Goal: Information Seeking & Learning: Learn about a topic

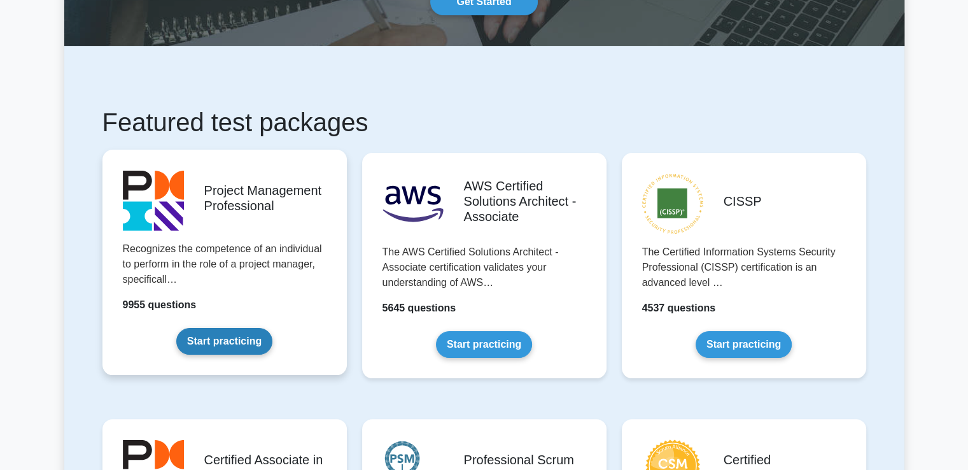
scroll to position [191, 0]
click at [229, 339] on link "Start practicing" at bounding box center [224, 341] width 96 height 27
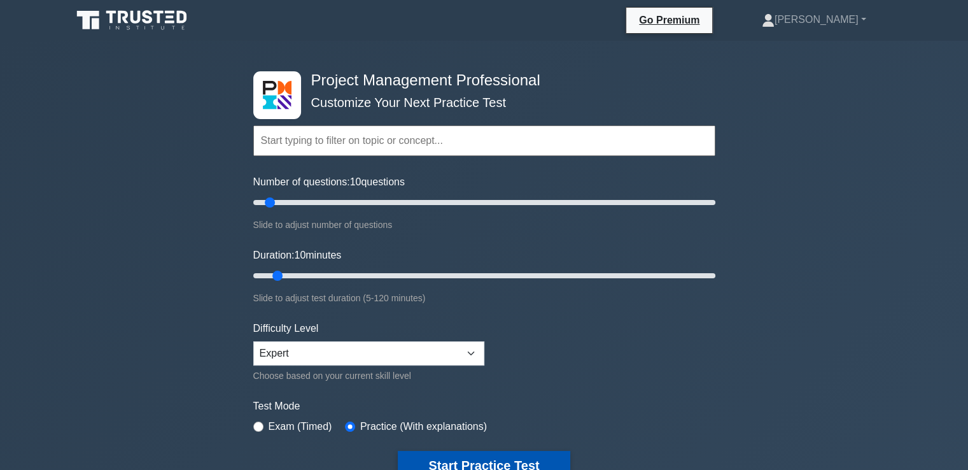
click at [441, 456] on button "Start Practice Test" at bounding box center [484, 465] width 172 height 29
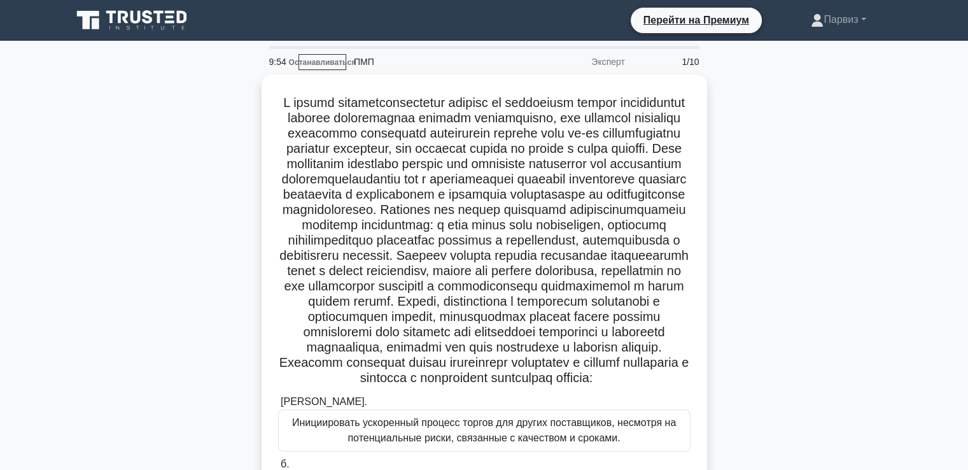
click at [773, 152] on div ".spinner_0XTQ{transform-origin:center;animation:spinner_y6GP .75s linear infini…" at bounding box center [484, 390] width 840 height 633
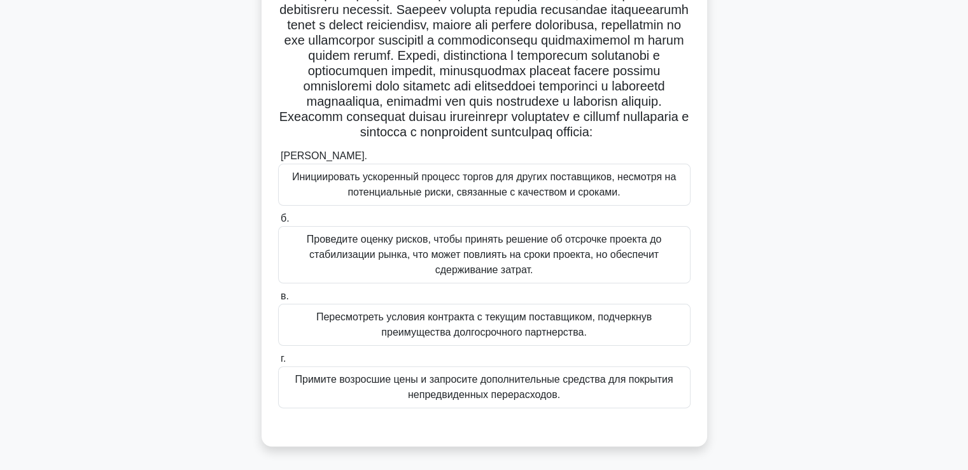
scroll to position [288, 0]
click at [415, 258] on font "Проведите оценку рисков, чтобы принять решение об отсрочке проекта до стабилиза…" at bounding box center [484, 254] width 355 height 41
click at [278, 223] on input "б. Проведите оценку рисков, чтобы принять решение об отсрочке проекта до стабил…" at bounding box center [278, 219] width 0 height 8
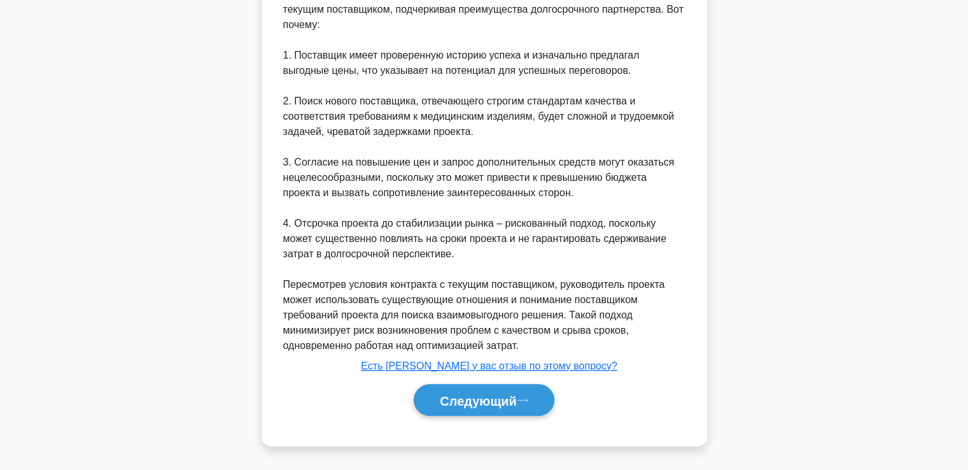
scroll to position [760, 0]
click at [479, 414] on button "Следующий" at bounding box center [484, 400] width 141 height 32
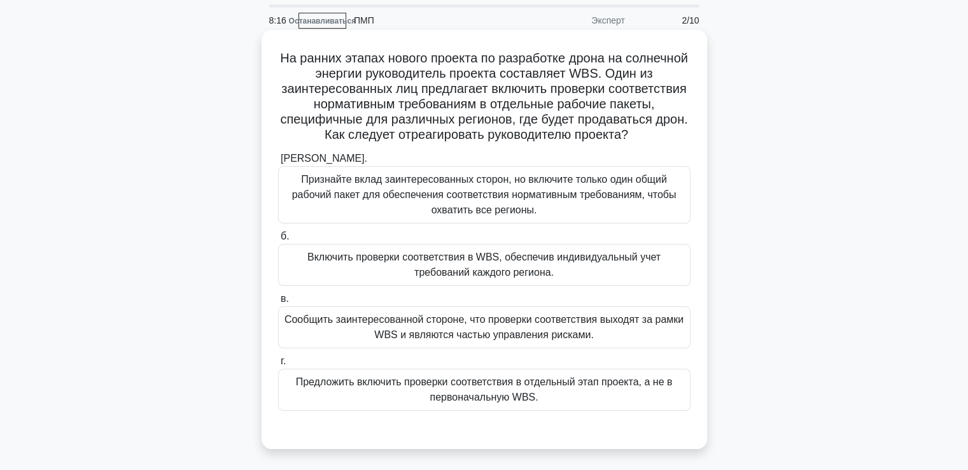
scroll to position [64, 0]
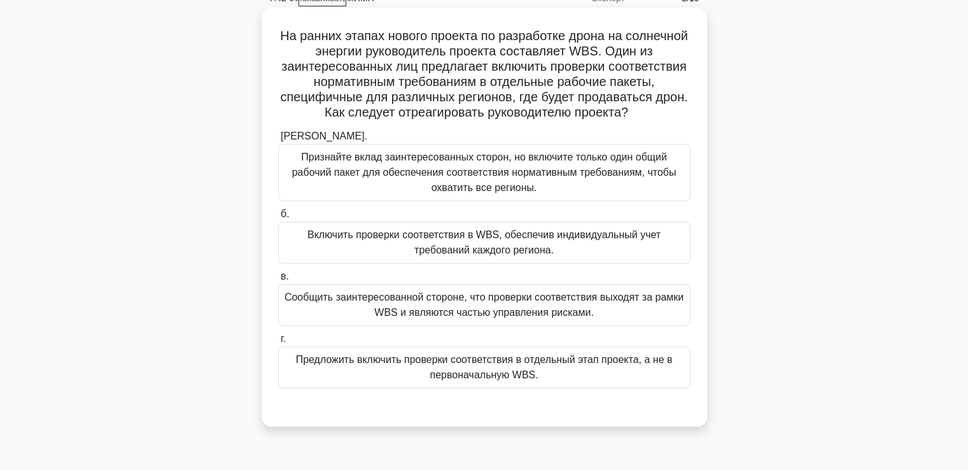
click at [464, 255] on font "Включить проверки соответствия в WBS, обеспечив индивидуальный учет требований …" at bounding box center [483, 242] width 353 height 26
click at [278, 218] on input "б. Включить проверки соответствия в WBS, обеспечив индивидуальный учет требован…" at bounding box center [278, 214] width 0 height 8
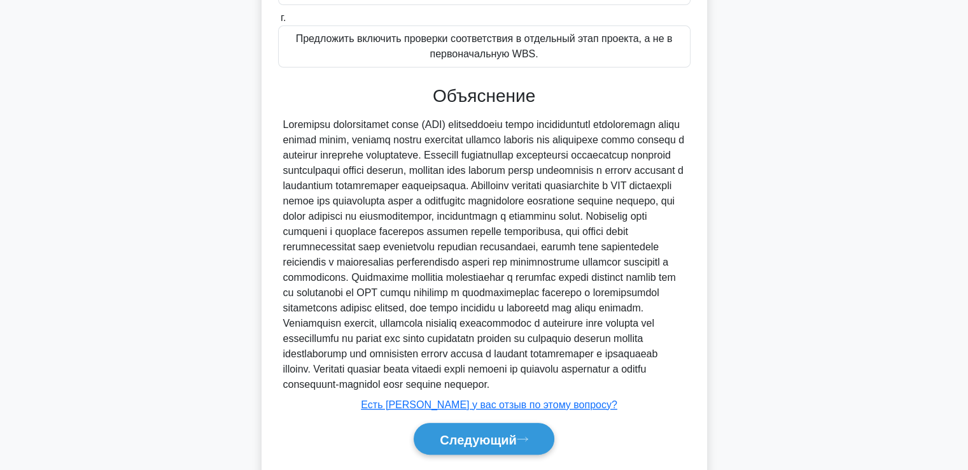
scroll to position [469, 0]
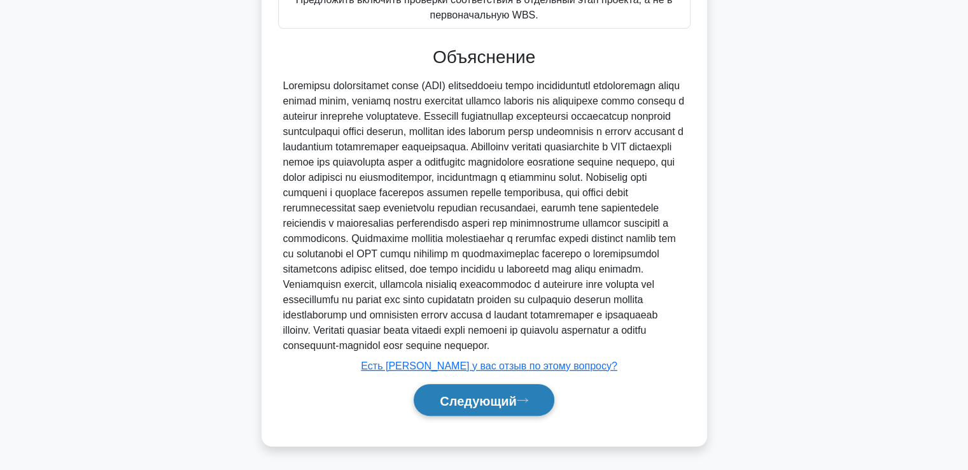
click at [511, 389] on button "Следующий" at bounding box center [484, 400] width 141 height 32
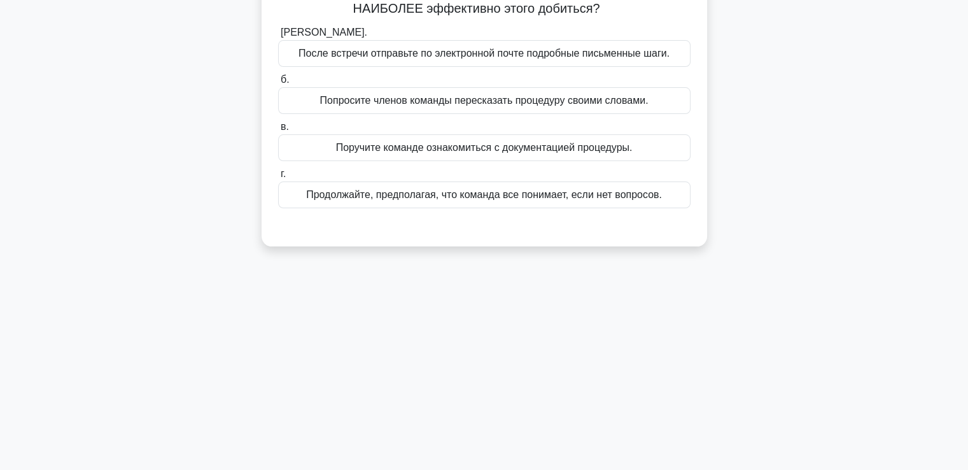
scroll to position [27, 0]
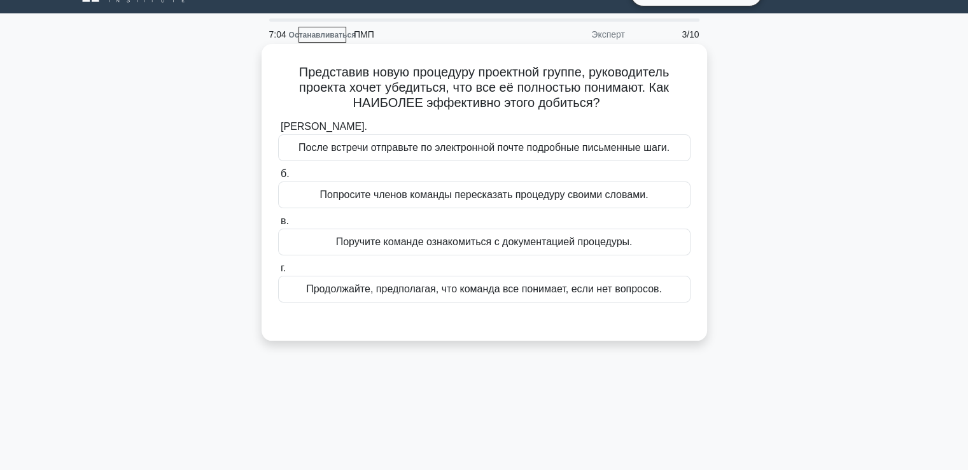
click at [369, 204] on div "Попросите членов команды пересказать процедуру своими словами." at bounding box center [484, 194] width 413 height 27
click at [278, 178] on input "б. Попросите членов команды пересказать процедуру своими словами." at bounding box center [278, 174] width 0 height 8
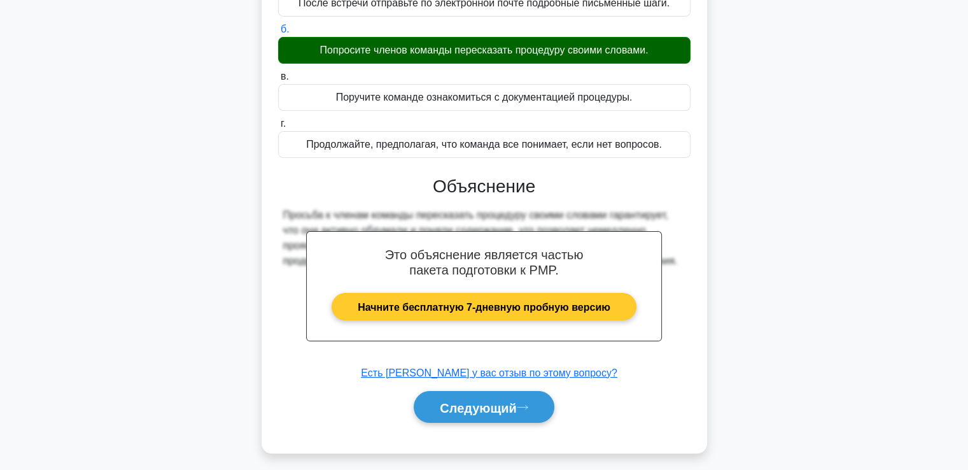
scroll to position [218, 0]
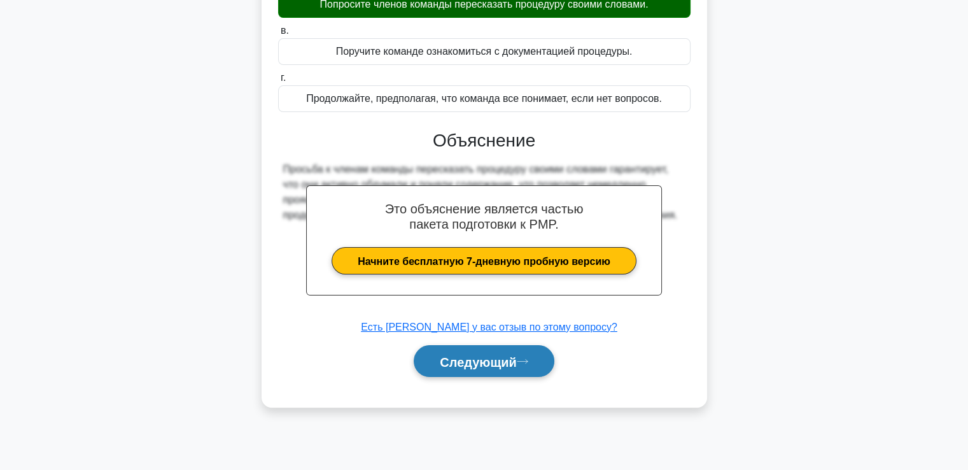
click at [456, 349] on button "Следующий" at bounding box center [484, 361] width 141 height 32
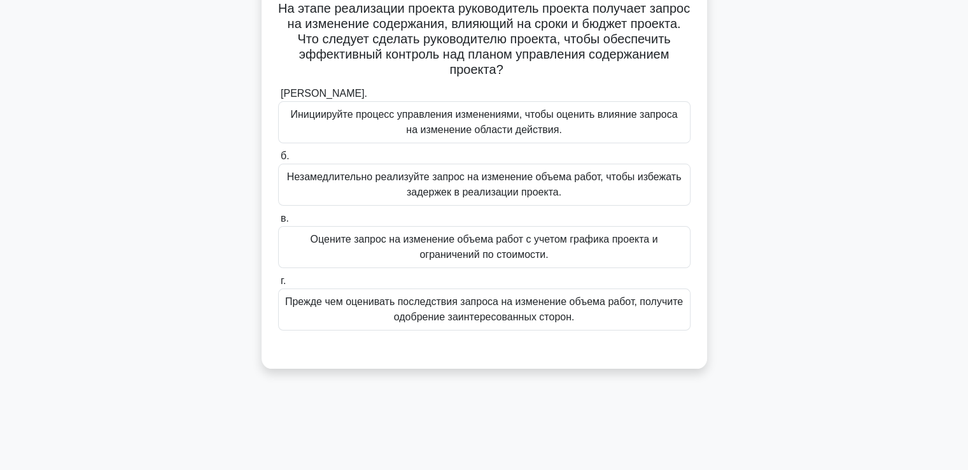
scroll to position [27, 0]
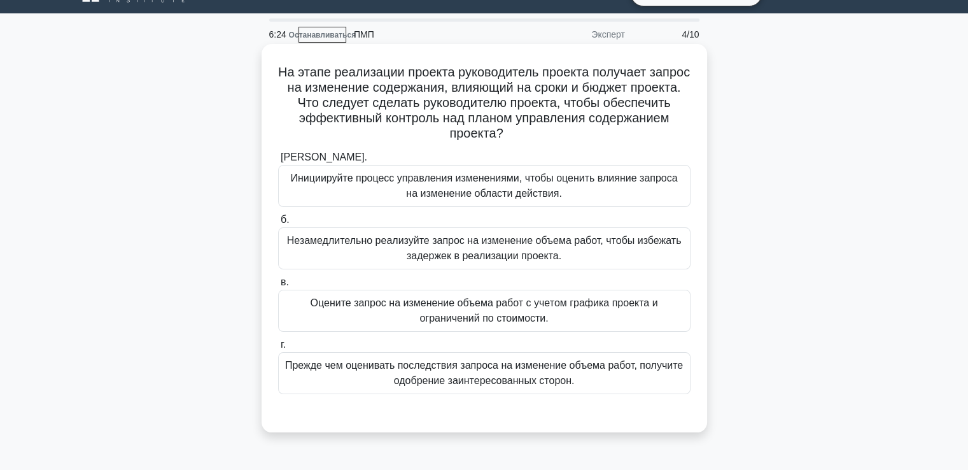
click at [361, 192] on font "Инициируйте процесс управления изменениями, чтобы оценить влияние запроса на из…" at bounding box center [484, 186] width 401 height 31
click at [278, 162] on input "[PERSON_NAME]. Инициируйте процесс управления изменениями, чтобы оценить влияни…" at bounding box center [278, 157] width 0 height 8
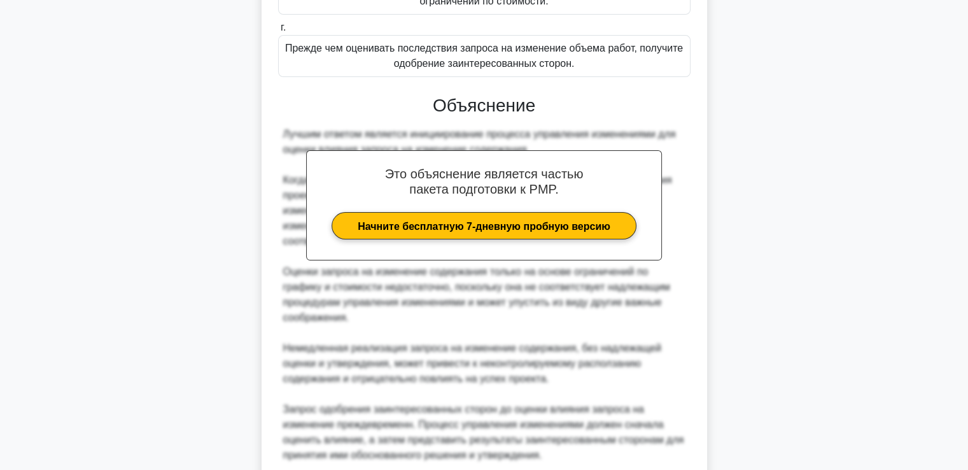
scroll to position [453, 0]
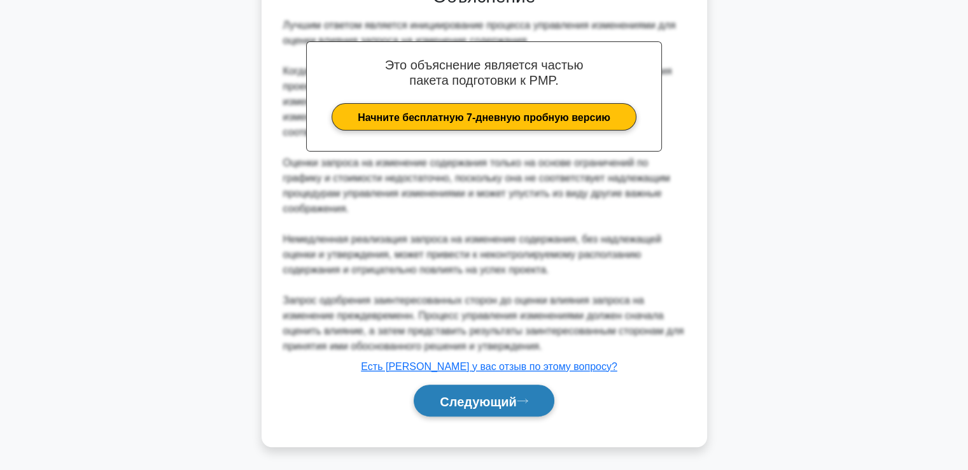
click at [491, 406] on font "Следующий" at bounding box center [478, 401] width 77 height 14
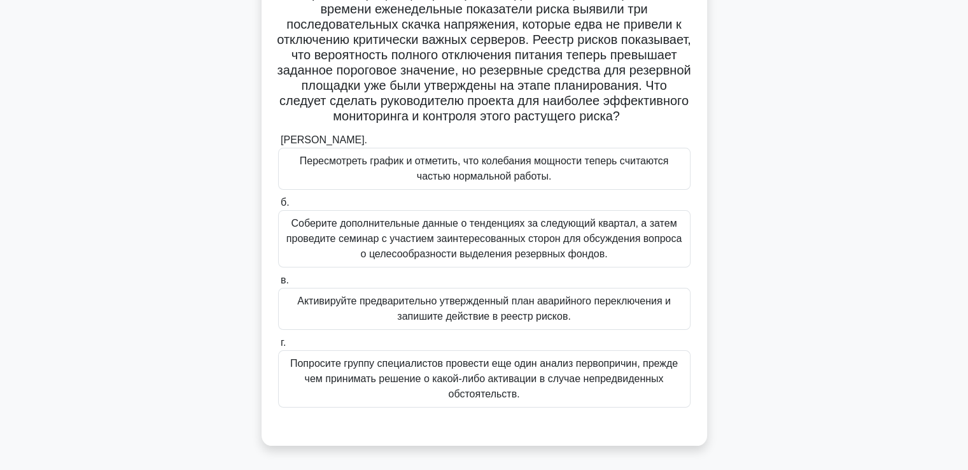
scroll to position [127, 0]
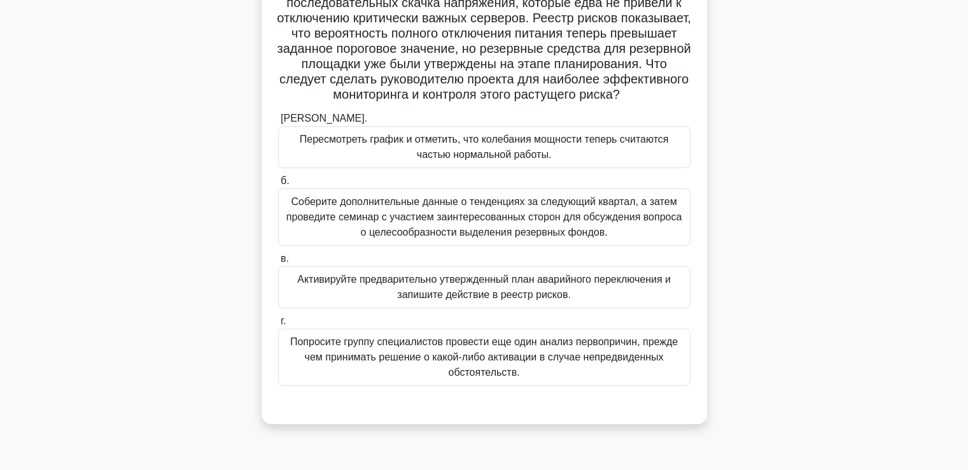
click at [447, 365] on font "Попросите группу специалистов провести еще один анализ первопричин, прежде чем …" at bounding box center [484, 357] width 401 height 46
click at [278, 325] on input "г. Попросите группу специалистов провести еще один анализ первопричин, прежде ч…" at bounding box center [278, 321] width 0 height 8
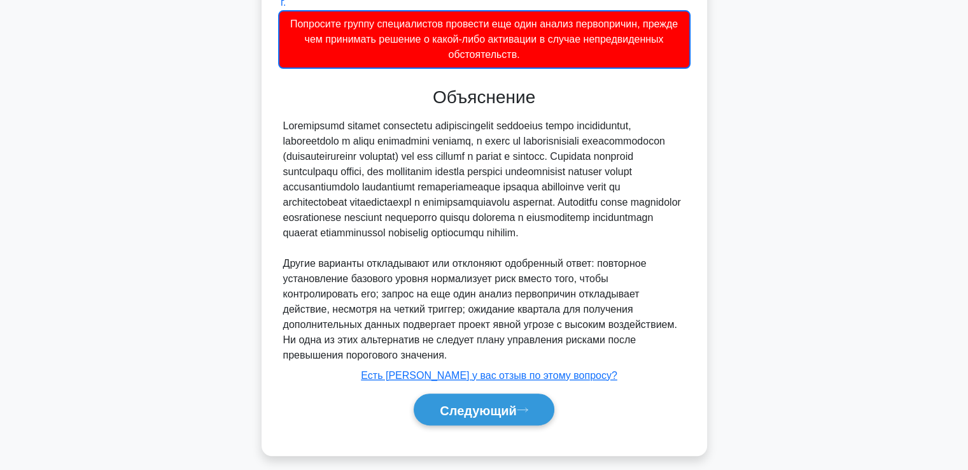
scroll to position [485, 0]
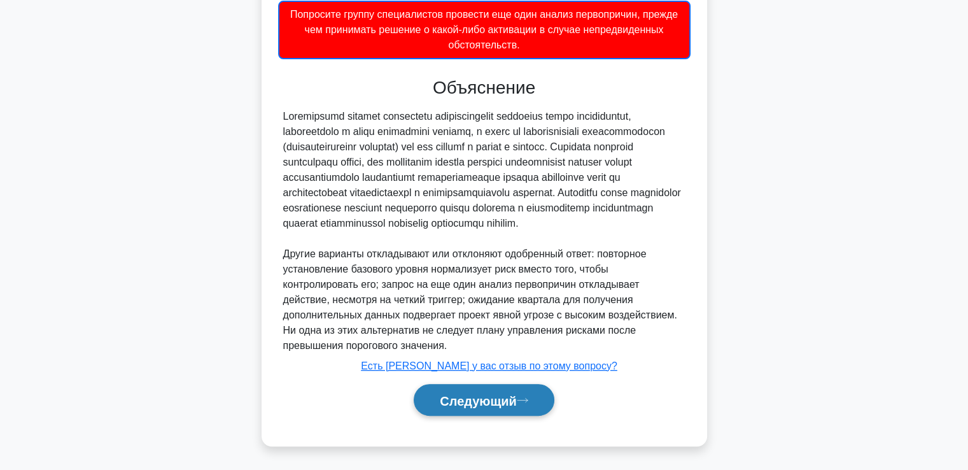
click at [484, 393] on font "Следующий" at bounding box center [478, 400] width 77 height 14
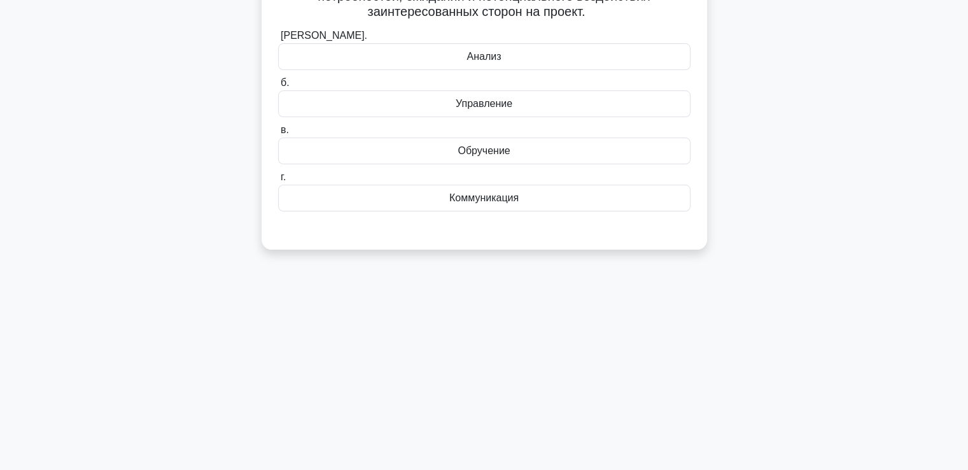
scroll to position [27, 0]
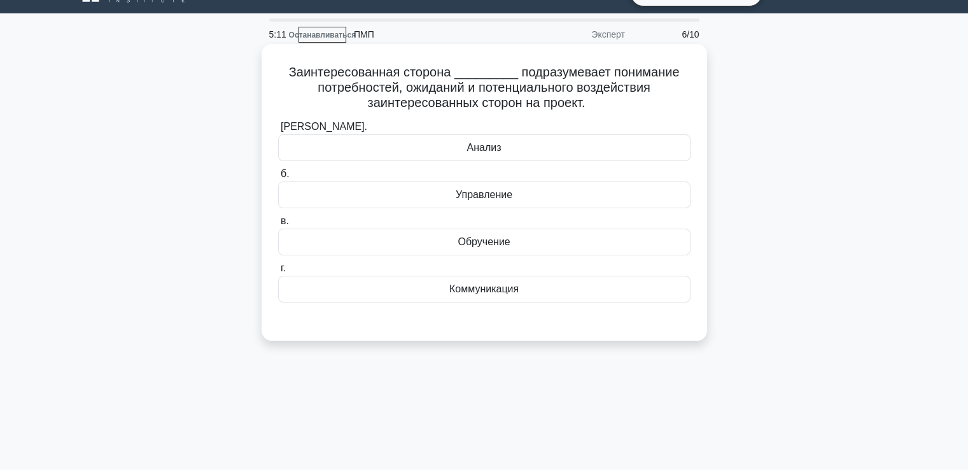
click at [457, 155] on div "Анализ" at bounding box center [484, 147] width 413 height 27
click at [278, 131] on input "[PERSON_NAME]. Анализ" at bounding box center [278, 127] width 0 height 8
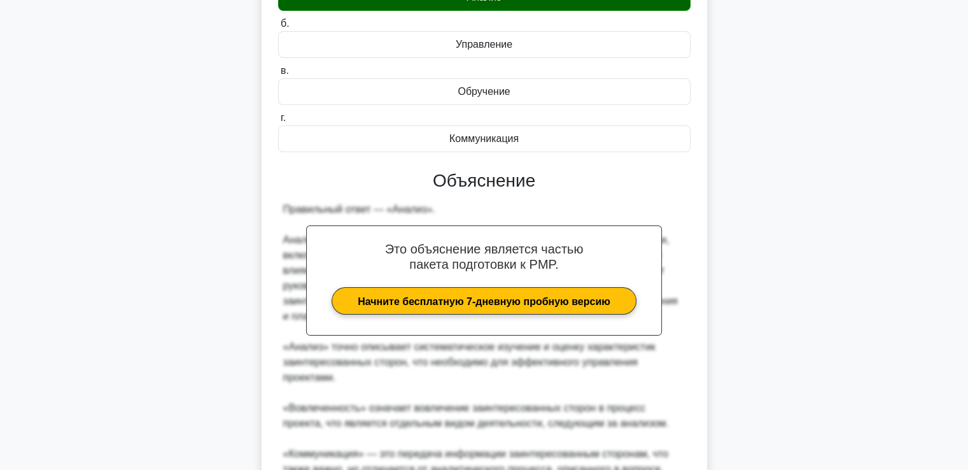
scroll to position [346, 0]
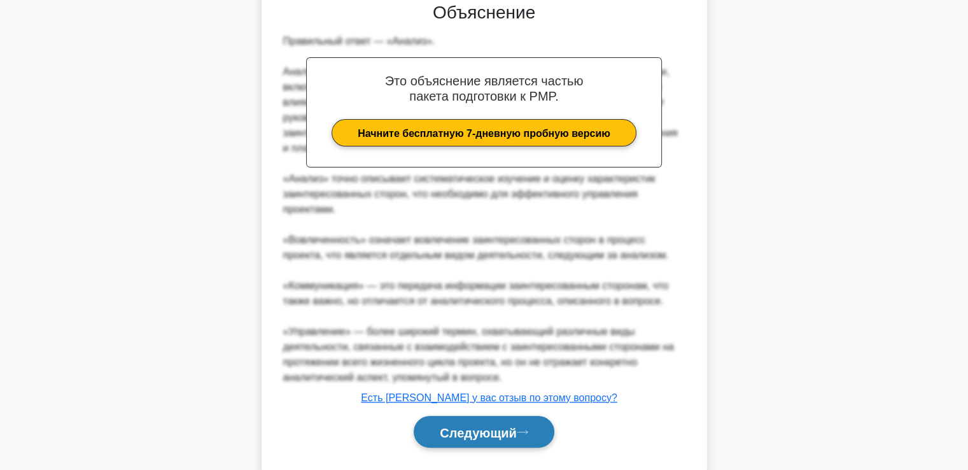
click at [519, 423] on button "Следующий" at bounding box center [484, 432] width 141 height 32
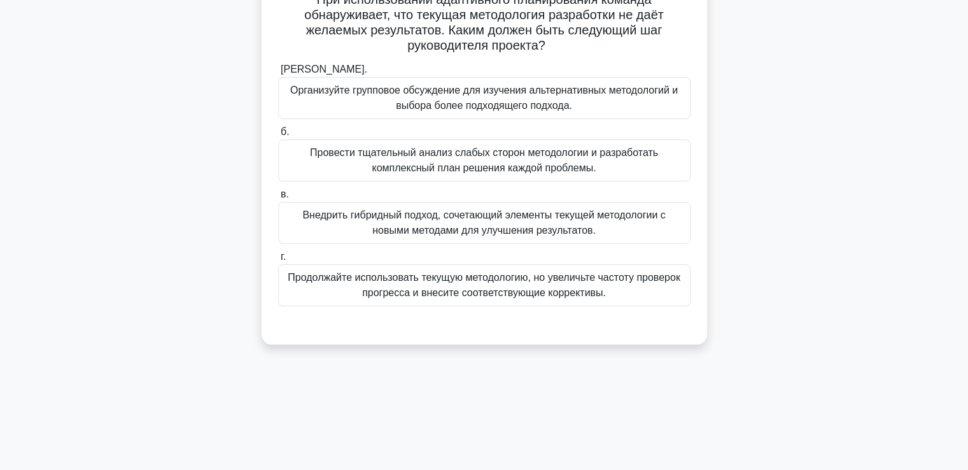
scroll to position [0, 0]
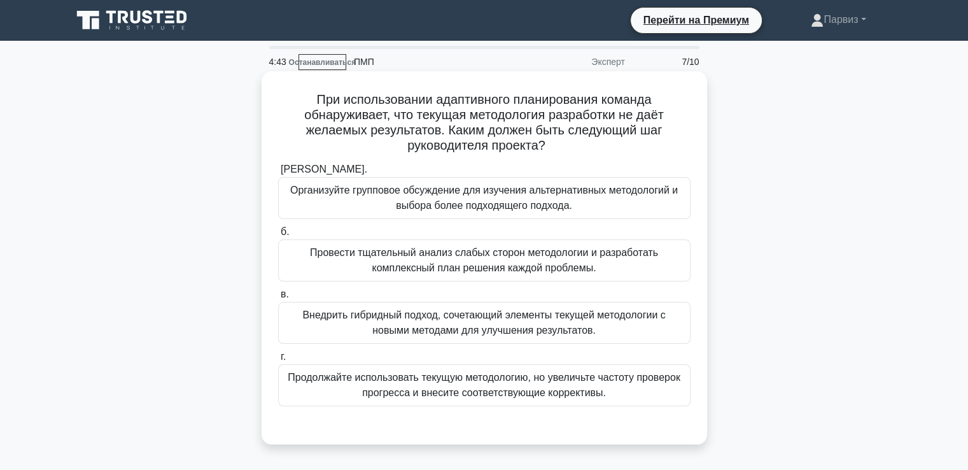
click at [438, 194] on font "Организуйте групповое обсуждение для изучения альтернативных методологий и выбо…" at bounding box center [484, 198] width 388 height 26
click at [278, 174] on input "[PERSON_NAME]. Организуйте групповое обсуждение для изучения альтернативных мет…" at bounding box center [278, 170] width 0 height 8
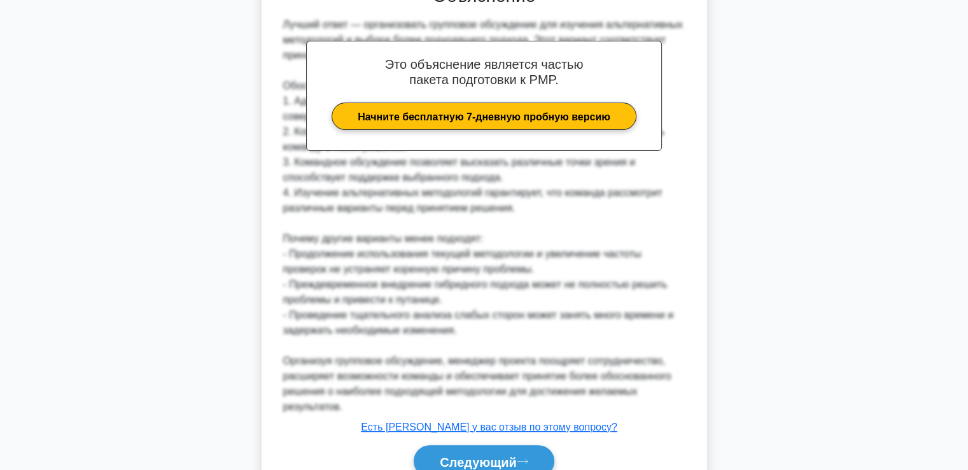
scroll to position [499, 0]
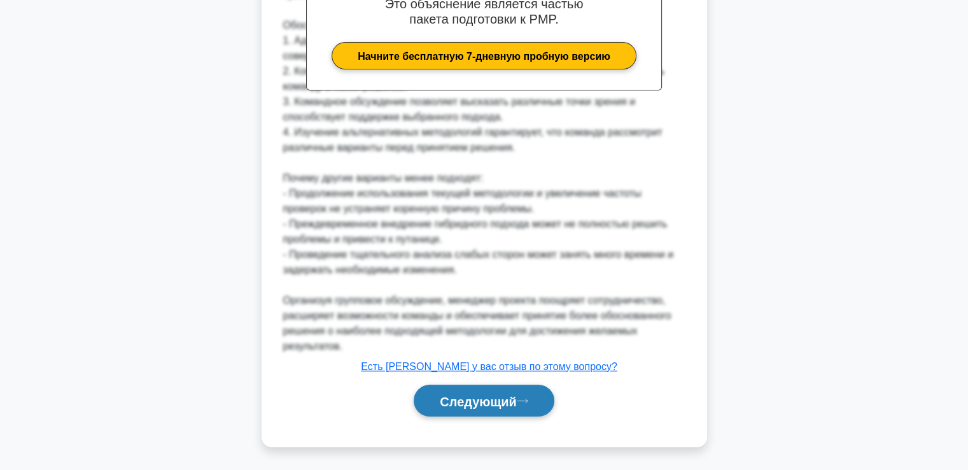
click at [487, 394] on font "Следующий" at bounding box center [478, 401] width 77 height 14
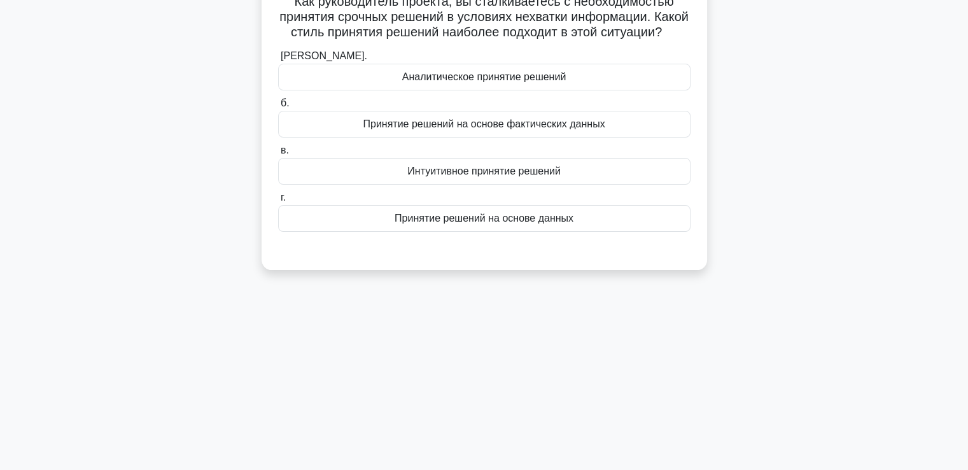
scroll to position [0, 0]
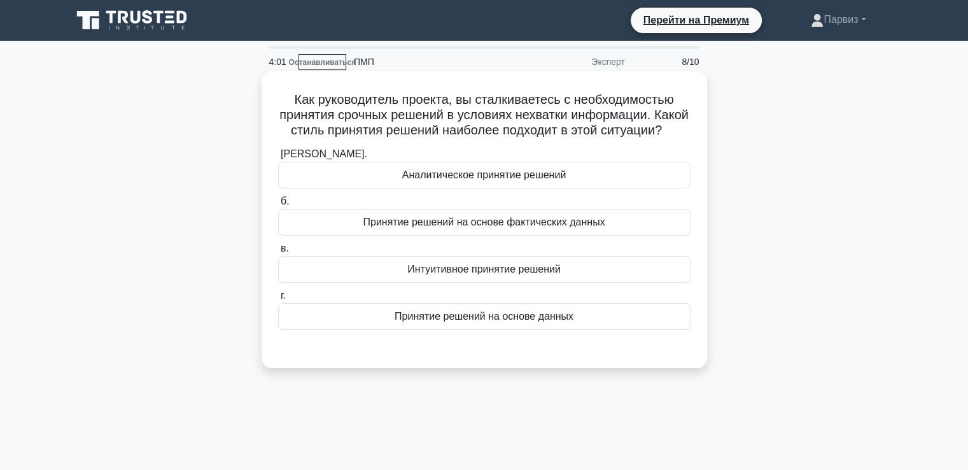
click at [449, 180] on font "Аналитическое принятие решений" at bounding box center [484, 174] width 164 height 11
click at [278, 159] on input "[PERSON_NAME]. Аналитическое принятие решений" at bounding box center [278, 154] width 0 height 8
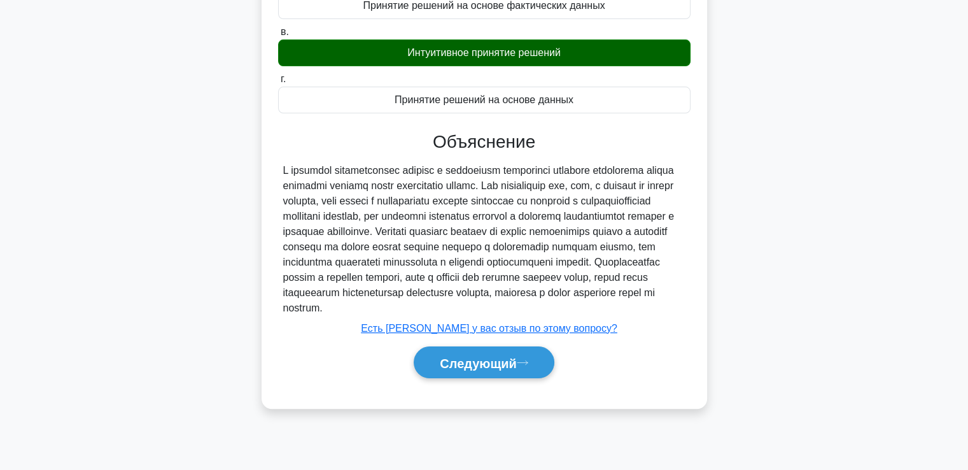
scroll to position [218, 0]
click at [448, 370] on font "Следующий" at bounding box center [478, 363] width 77 height 14
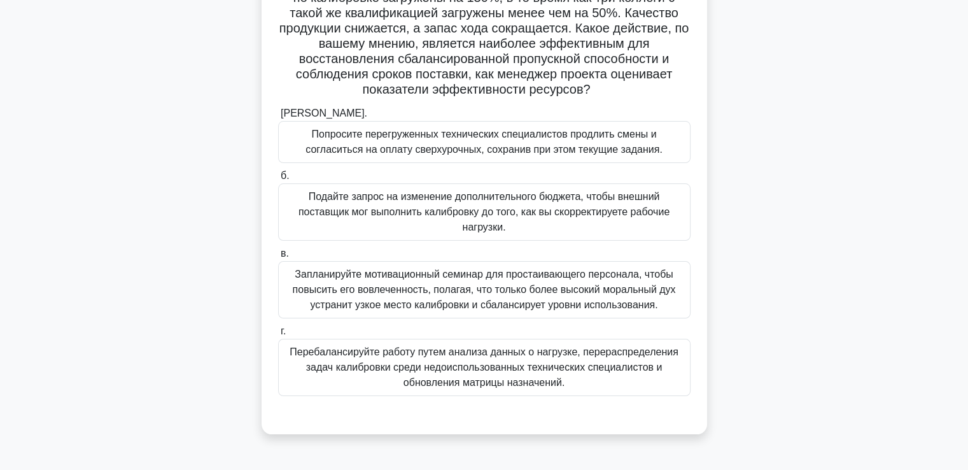
scroll to position [155, 0]
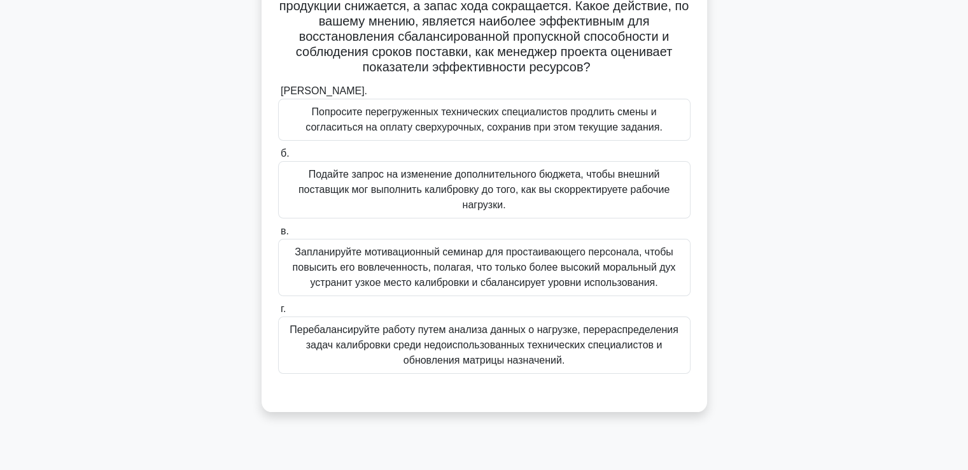
click at [405, 338] on font "Перебалансируйте работу путем анализа данных о нагрузке, перераспределения зада…" at bounding box center [484, 344] width 389 height 41
click at [278, 313] on input "г. Перебалансируйте работу путем анализа данных о нагрузке, перераспределения з…" at bounding box center [278, 309] width 0 height 8
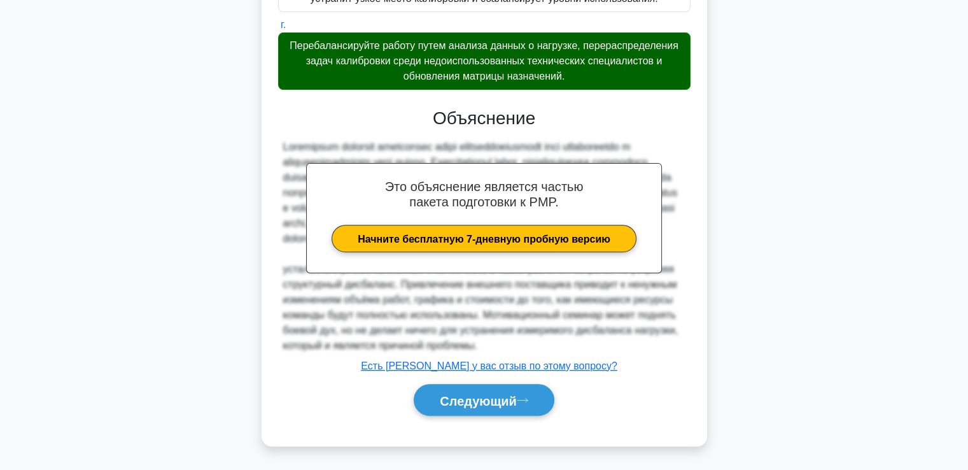
scroll to position [453, 0]
click at [516, 395] on font "Следующий" at bounding box center [478, 400] width 77 height 14
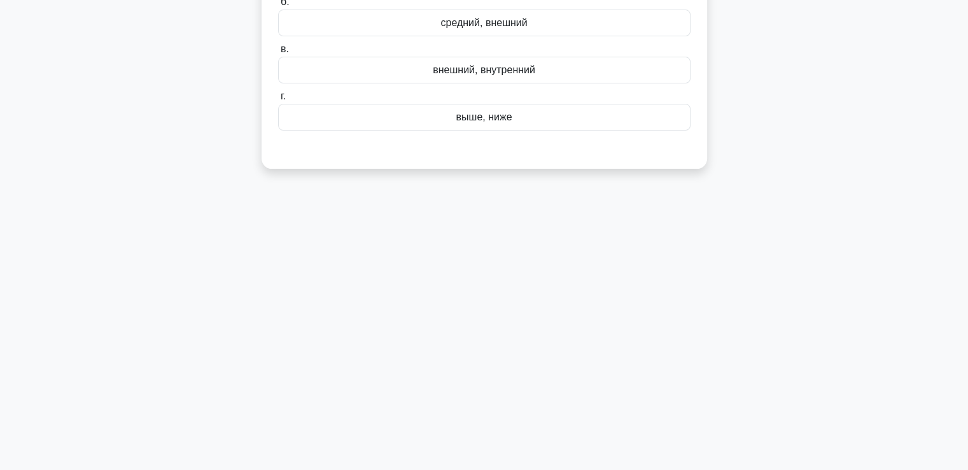
scroll to position [0, 0]
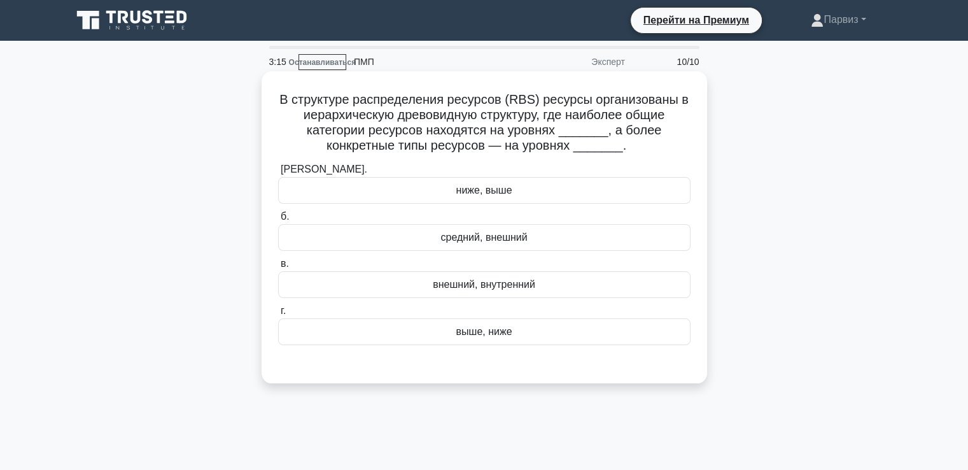
click at [448, 332] on div "выше, ниже" at bounding box center [484, 331] width 413 height 27
click at [278, 315] on input "г. выше, ниже" at bounding box center [278, 311] width 0 height 8
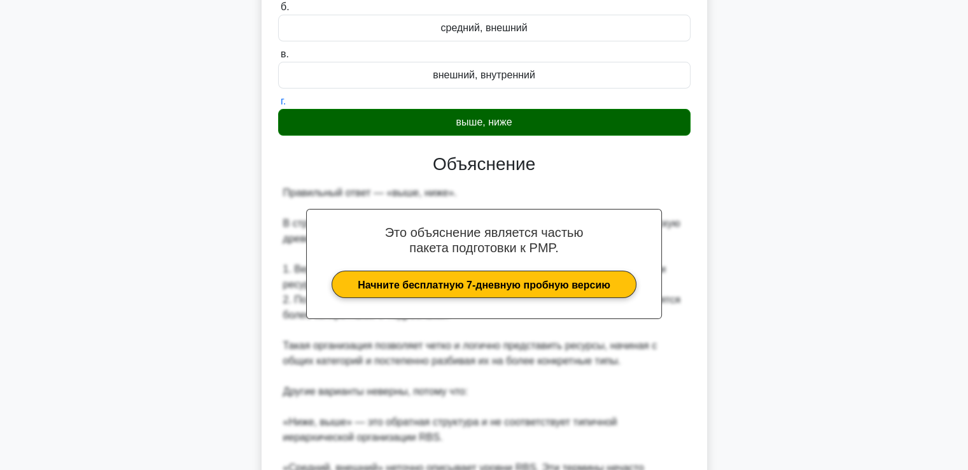
scroll to position [382, 0]
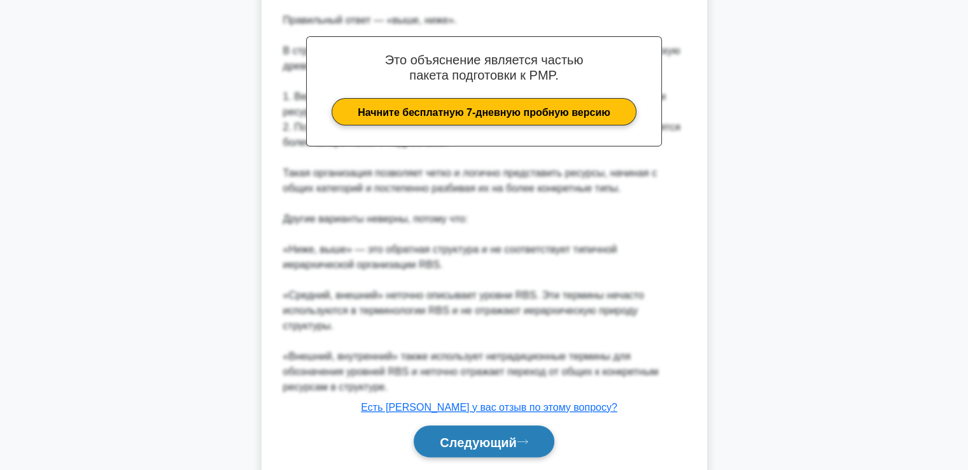
click button "Следующий"
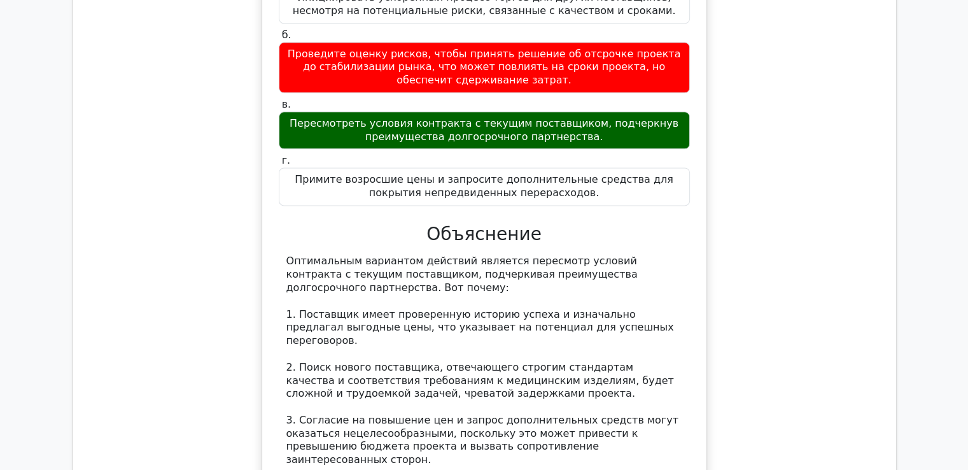
scroll to position [1655, 0]
